Goal: Task Accomplishment & Management: Manage account settings

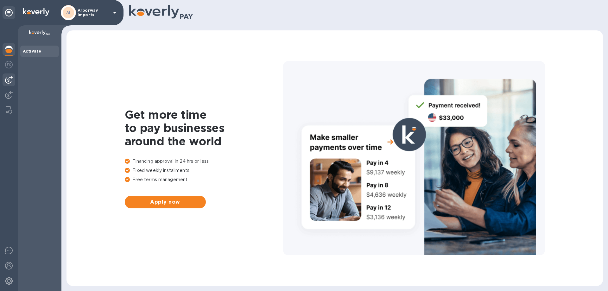
click at [14, 80] on div at bounding box center [9, 79] width 13 height 13
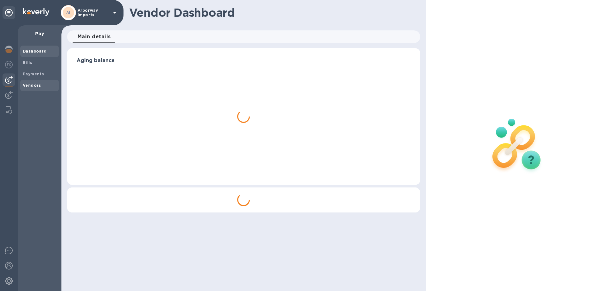
click at [28, 84] on b "Vendors" at bounding box center [32, 85] width 18 height 5
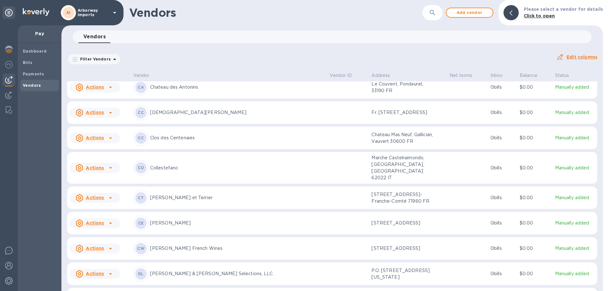
click at [206, 245] on p "[PERSON_NAME] French Wines" at bounding box center [237, 248] width 174 height 7
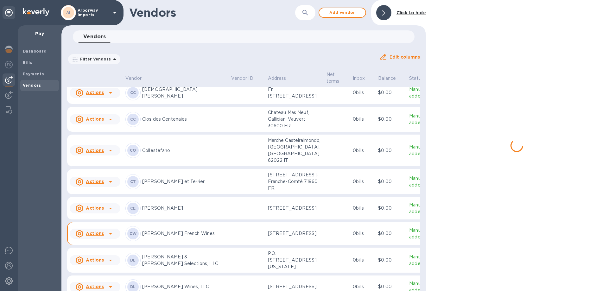
scroll to position [658, 0]
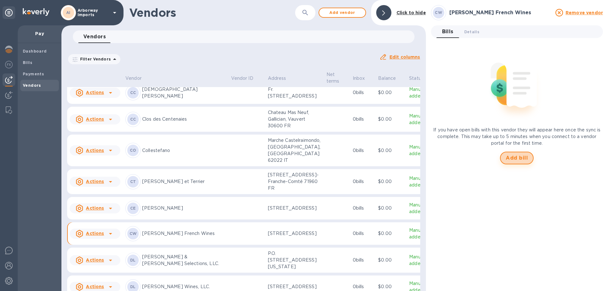
click at [509, 155] on span "Add bill" at bounding box center [517, 158] width 22 height 8
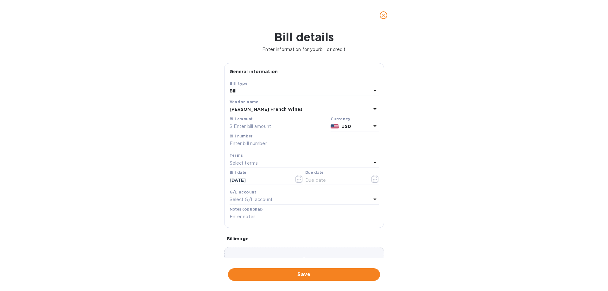
click at [261, 128] on input "text" at bounding box center [279, 127] width 98 height 10
type input "4,161.19"
click at [244, 143] on input "text" at bounding box center [304, 144] width 149 height 10
click at [267, 144] on input "CH Bills Paid [DATE]" at bounding box center [304, 144] width 149 height 10
type input "CH Bills Paid [DATE]"
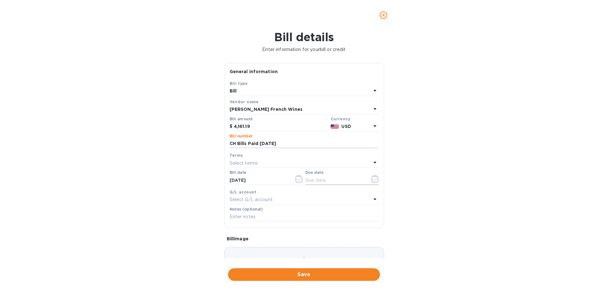
click at [375, 178] on icon "button" at bounding box center [374, 179] width 7 height 8
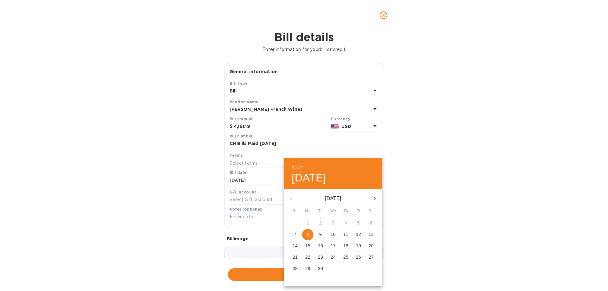
click at [307, 234] on p "8" at bounding box center [308, 234] width 3 height 6
type input "[DATE]"
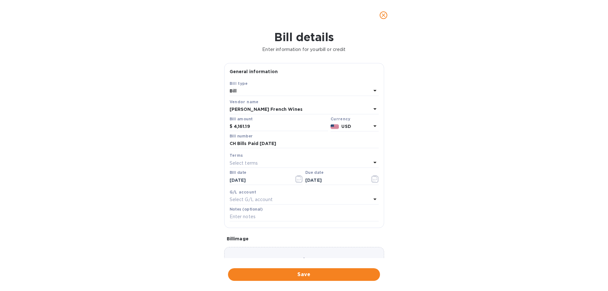
click at [291, 252] on div "Choose a bill and drag it here" at bounding box center [304, 270] width 160 height 46
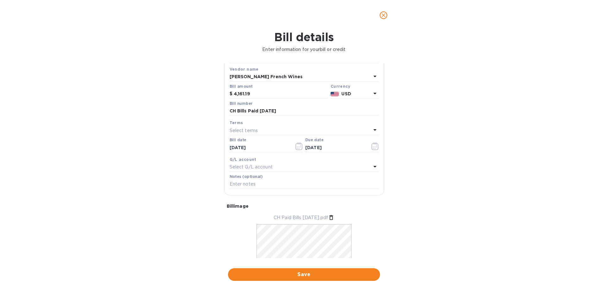
scroll to position [61, 0]
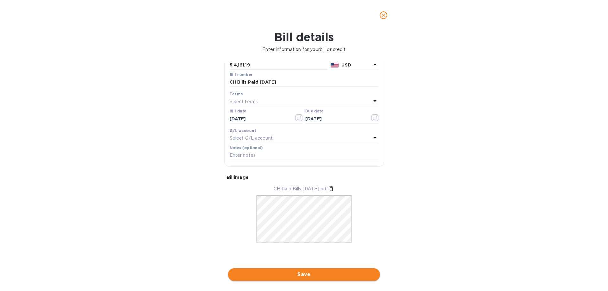
click at [320, 270] on button "Save" at bounding box center [304, 274] width 152 height 13
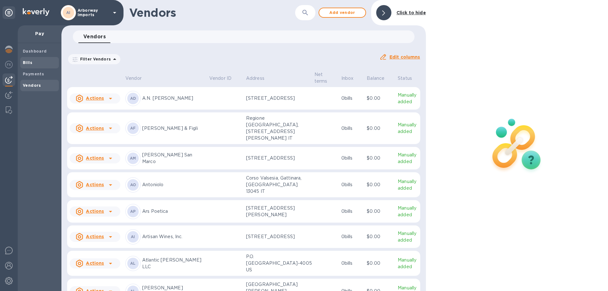
click at [44, 62] on span "Bills" at bounding box center [40, 63] width 34 height 6
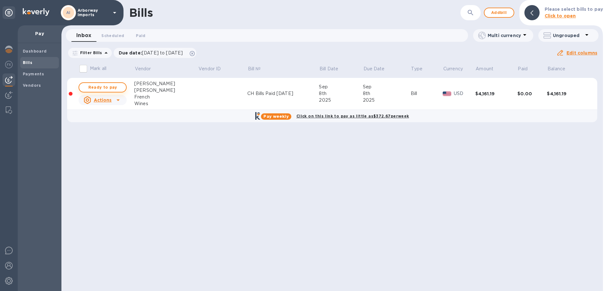
click at [109, 87] on span "Ready to pay" at bounding box center [102, 88] width 37 height 8
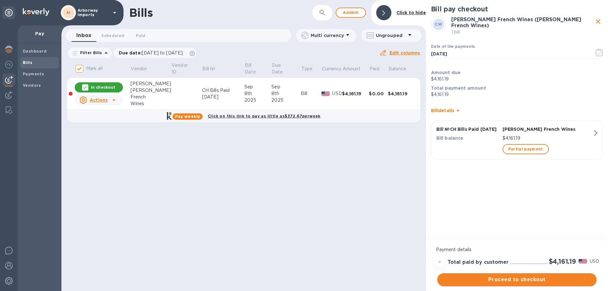
click at [547, 283] on button "Proceed to checkout" at bounding box center [516, 279] width 159 height 13
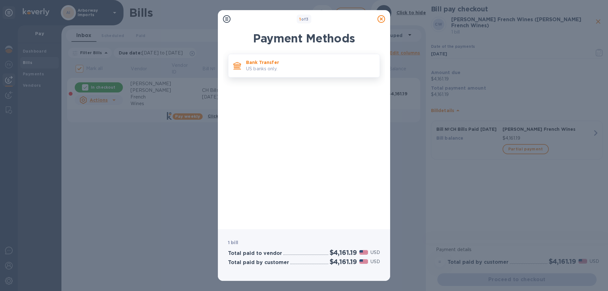
click at [335, 62] on p "Bank Transfer" at bounding box center [310, 62] width 129 height 6
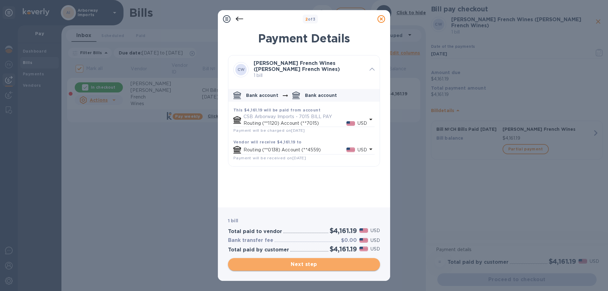
click at [321, 265] on span "Next step" at bounding box center [304, 265] width 142 height 8
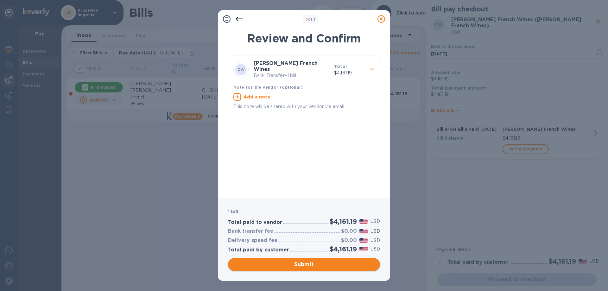
click at [317, 264] on span "Submit" at bounding box center [304, 265] width 142 height 8
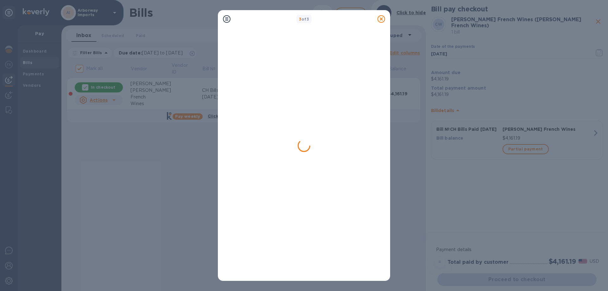
checkbox input "false"
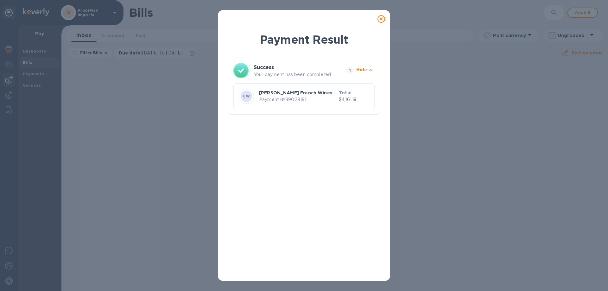
click at [383, 19] on icon at bounding box center [381, 19] width 8 height 8
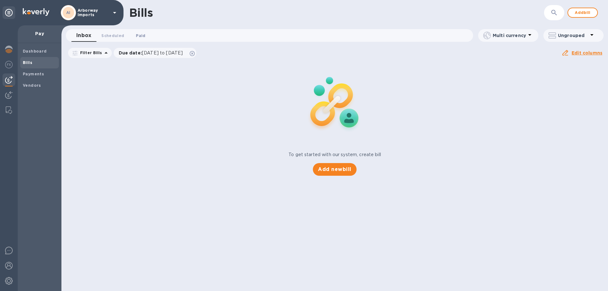
click at [134, 33] on span "Paid 0" at bounding box center [140, 35] width 13 height 7
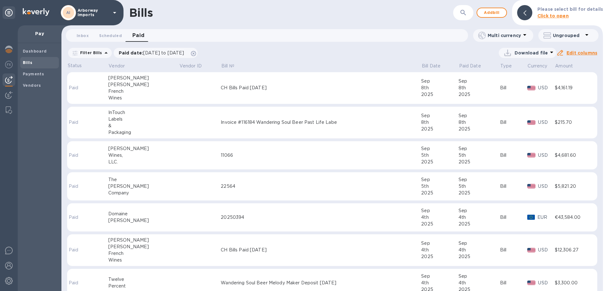
click at [265, 85] on div "CH Bills Paid [DATE]" at bounding box center [321, 88] width 200 height 7
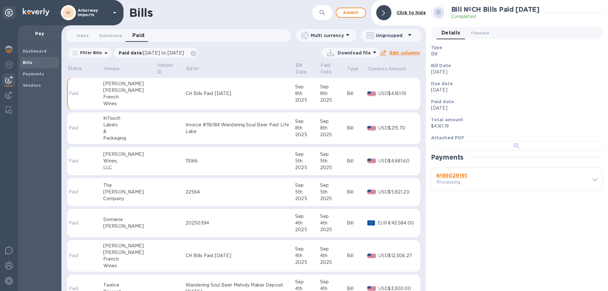
scroll to position [122, 0]
click at [451, 179] on b "№ 89029191" at bounding box center [451, 176] width 31 height 6
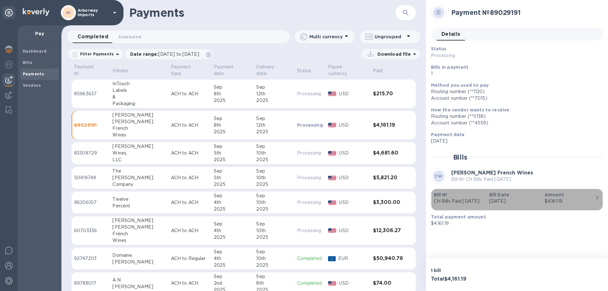
click at [474, 200] on p "CH Bills Paid [DATE]" at bounding box center [459, 201] width 50 height 7
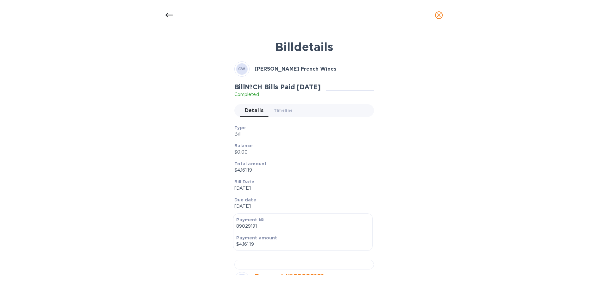
click at [288, 155] on p "$0.00" at bounding box center [301, 152] width 135 height 7
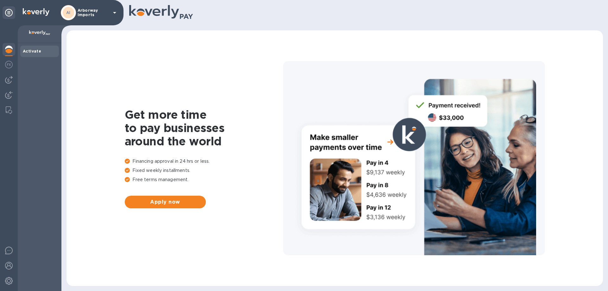
click at [87, 14] on p "Arborway Imports" at bounding box center [94, 12] width 32 height 9
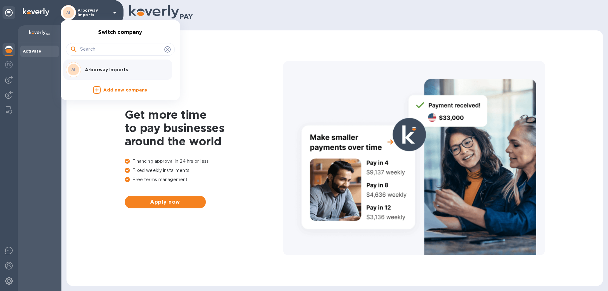
click at [14, 79] on div at bounding box center [304, 145] width 608 height 291
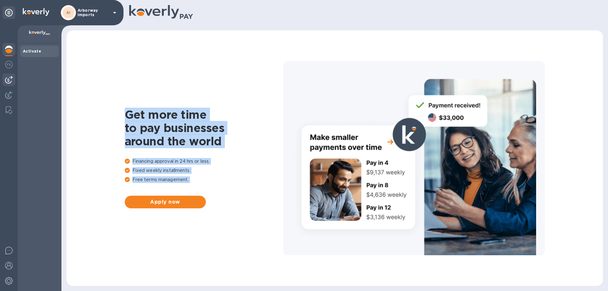
click at [8, 82] on img at bounding box center [9, 80] width 8 height 8
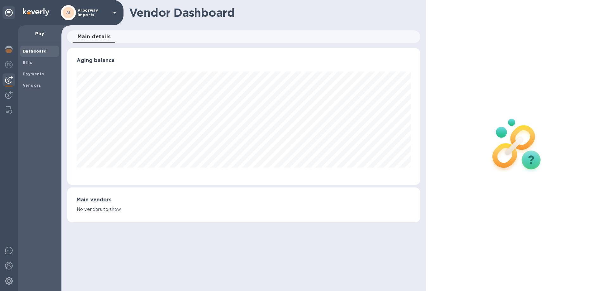
scroll to position [137, 353]
click at [37, 87] on b "Vendors" at bounding box center [32, 85] width 18 height 5
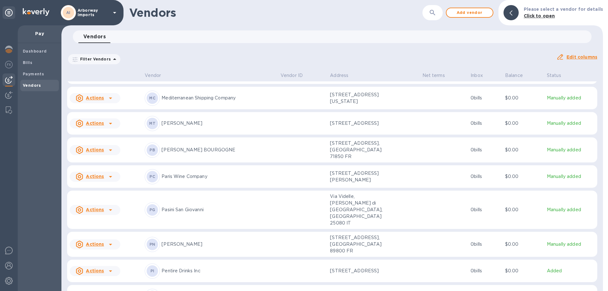
scroll to position [2095, 0]
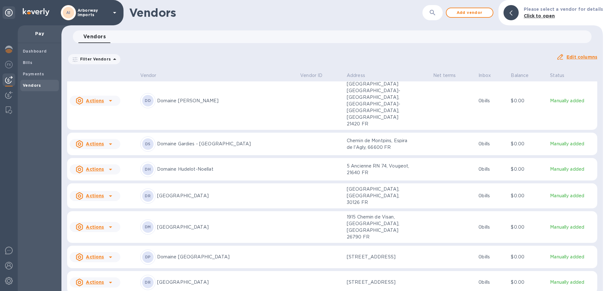
click at [203, 141] on p "Domaine Gardies - [GEOGRAPHIC_DATA]" at bounding box center [226, 144] width 138 height 7
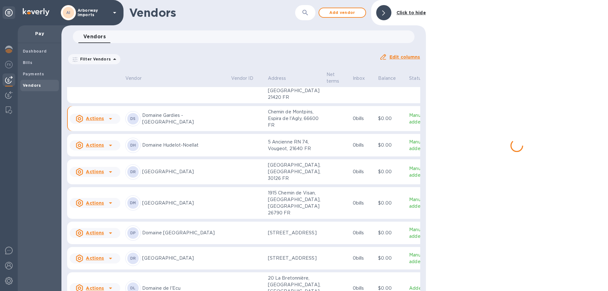
scroll to position [1162, 0]
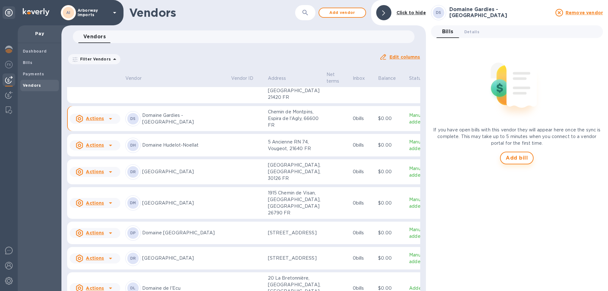
click at [523, 158] on span "Add bill" at bounding box center [517, 158] width 22 height 8
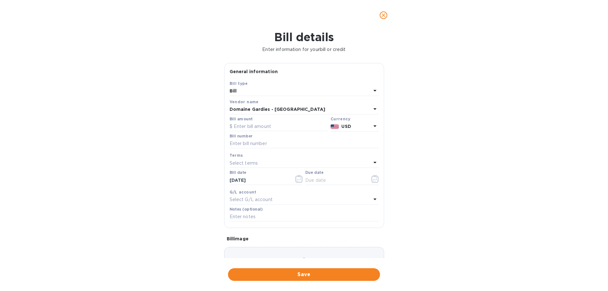
click at [344, 125] on b "USD" at bounding box center [346, 126] width 10 height 5
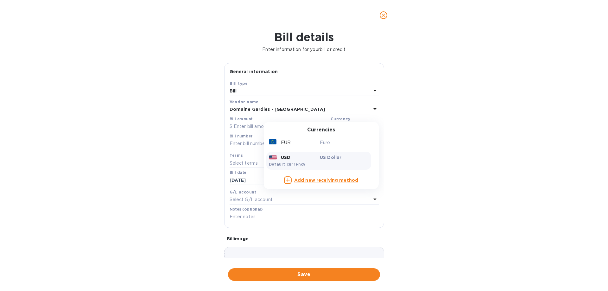
click at [335, 147] on div "Euro" at bounding box center [344, 142] width 51 height 9
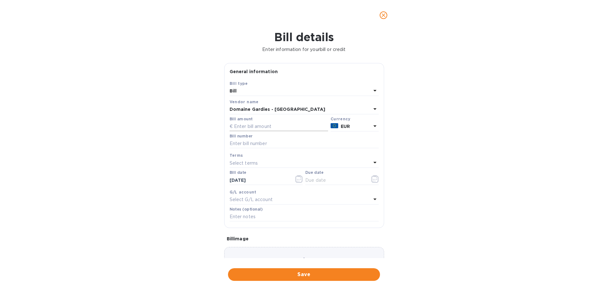
click at [270, 123] on input "text" at bounding box center [279, 127] width 98 height 10
type input "9,738.48"
click at [252, 144] on input "text" at bounding box center [304, 144] width 149 height 10
type input "250614"
click at [376, 178] on icon "button" at bounding box center [376, 177] width 1 height 1
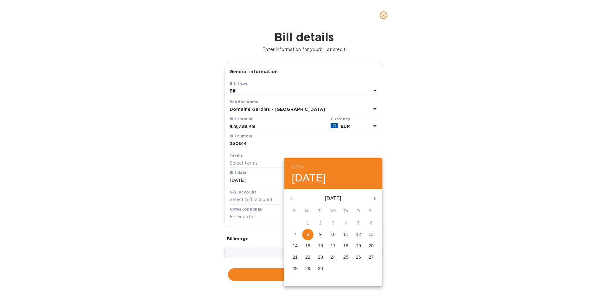
click at [311, 232] on span "8" at bounding box center [307, 234] width 11 height 6
type input "[DATE]"
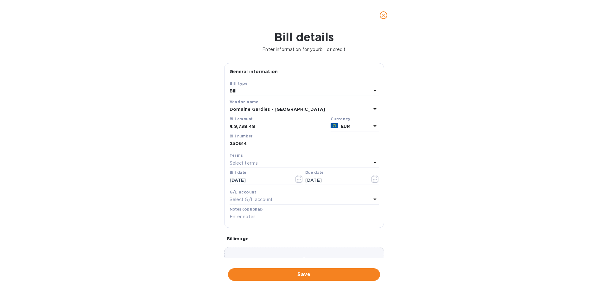
click at [289, 252] on div "Choose a bill and drag it here" at bounding box center [304, 270] width 160 height 46
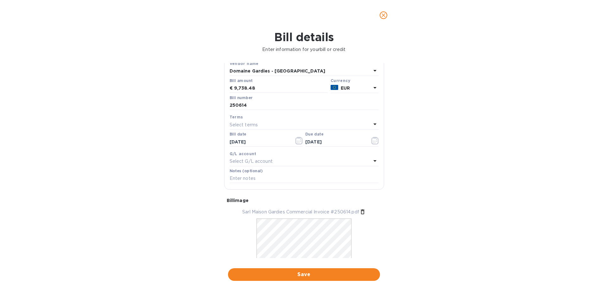
scroll to position [61, 0]
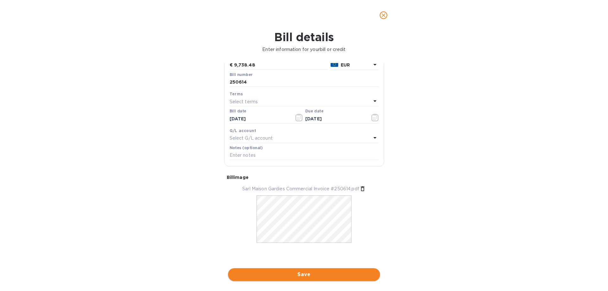
click at [316, 276] on span "Save" at bounding box center [304, 275] width 142 height 8
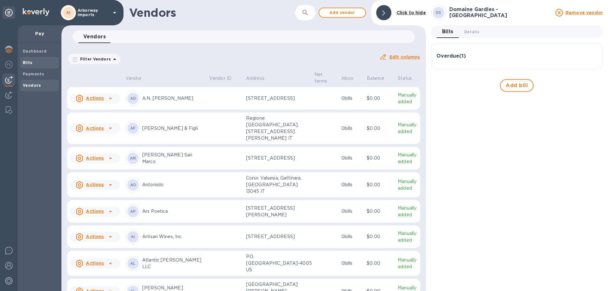
click at [30, 66] on span "Bills" at bounding box center [28, 63] width 10 height 6
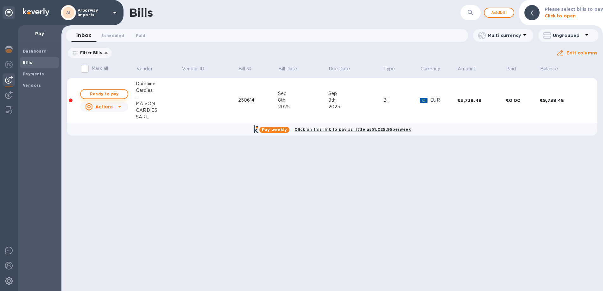
click at [112, 91] on span "Ready to pay" at bounding box center [104, 94] width 37 height 8
checkbox input "true"
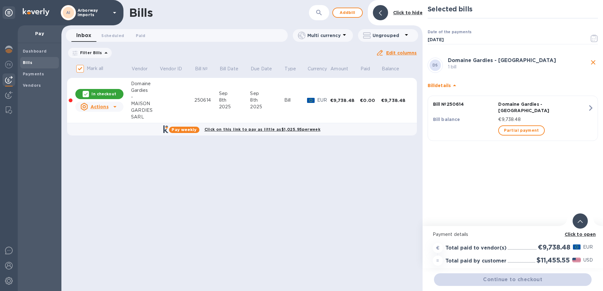
click at [583, 232] on b "Click to open" at bounding box center [580, 234] width 31 height 5
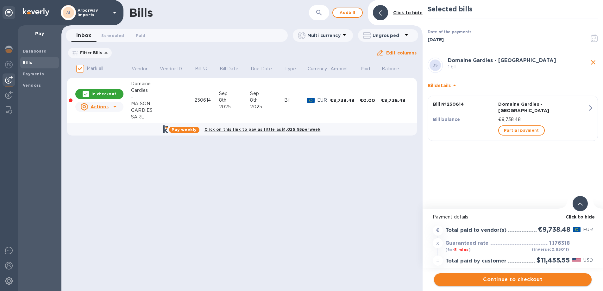
click at [495, 281] on span "Continue to checkout" at bounding box center [513, 280] width 148 height 8
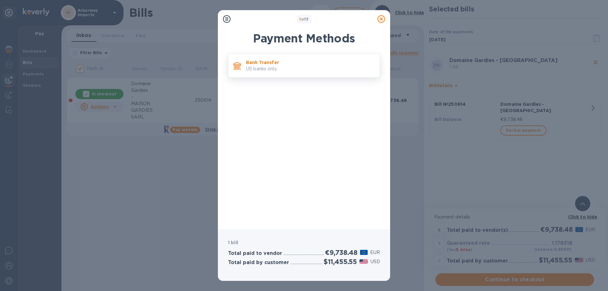
click at [263, 66] on p "US banks only." at bounding box center [310, 69] width 129 height 7
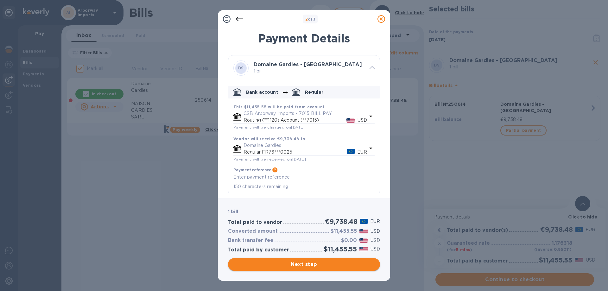
click at [327, 266] on span "Next step" at bounding box center [304, 265] width 142 height 8
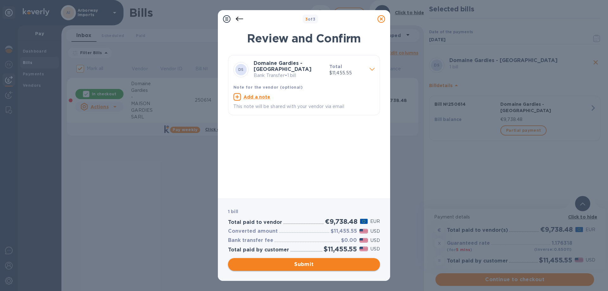
click at [338, 266] on span "Submit" at bounding box center [304, 265] width 142 height 8
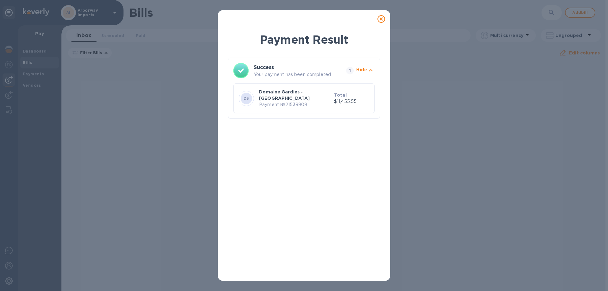
drag, startPoint x: 381, startPoint y: 20, endPoint x: 319, endPoint y: 32, distance: 63.2
click at [381, 20] on icon at bounding box center [381, 19] width 8 height 8
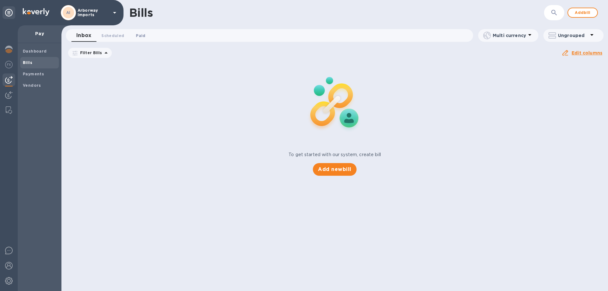
click at [138, 33] on span "Paid 0" at bounding box center [141, 35] width 10 height 7
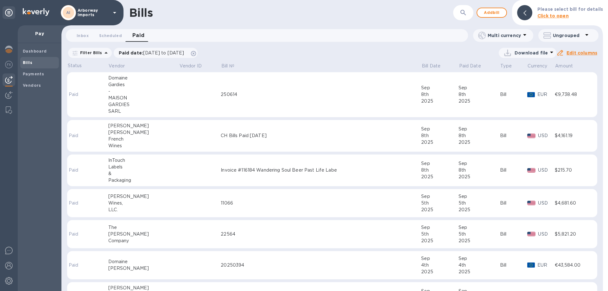
click at [253, 99] on td "250614" at bounding box center [321, 94] width 200 height 45
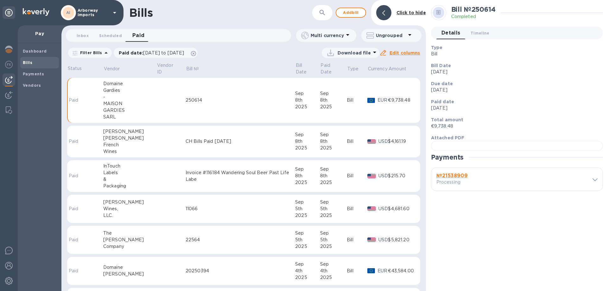
scroll to position [142, 0]
click at [449, 179] on b "№ 21538909" at bounding box center [451, 176] width 31 height 6
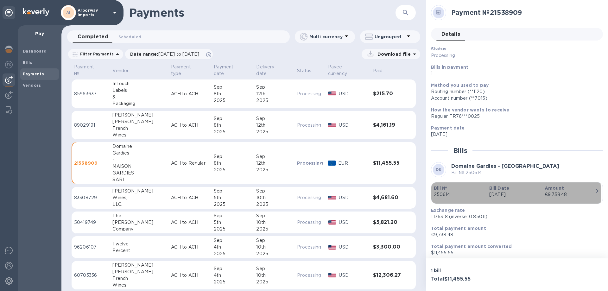
click at [496, 193] on p "[DATE]" at bounding box center [514, 194] width 50 height 7
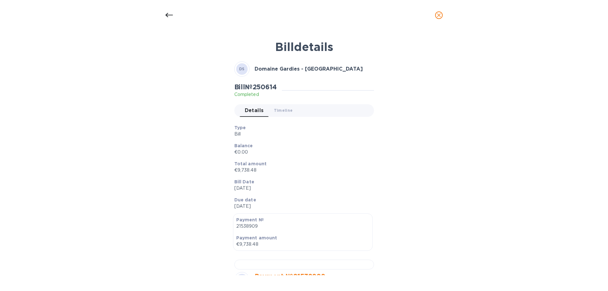
click at [345, 131] on p "Bill" at bounding box center [301, 134] width 135 height 7
click at [343, 124] on div "Type Bill" at bounding box center [302, 131] width 140 height 18
click at [168, 15] on icon at bounding box center [169, 15] width 8 height 8
